Goal: Browse casually: Explore the website without a specific task or goal

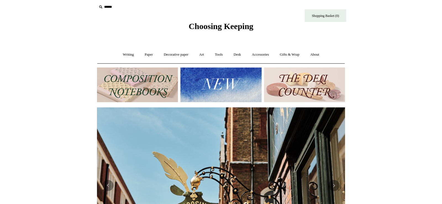
scroll to position [4, 0]
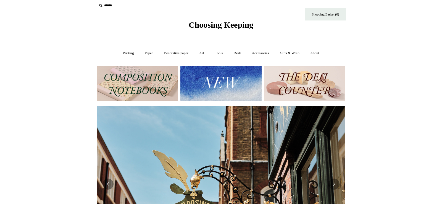
click at [229, 79] on img at bounding box center [221, 83] width 81 height 35
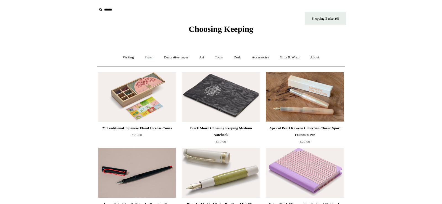
scroll to position [0, 0]
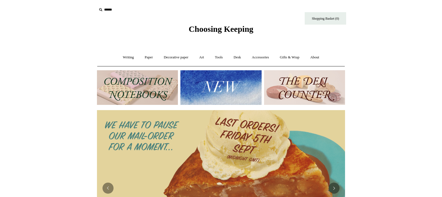
scroll to position [1, 1]
click at [214, 95] on img at bounding box center [221, 87] width 81 height 35
